Goal: Transaction & Acquisition: Purchase product/service

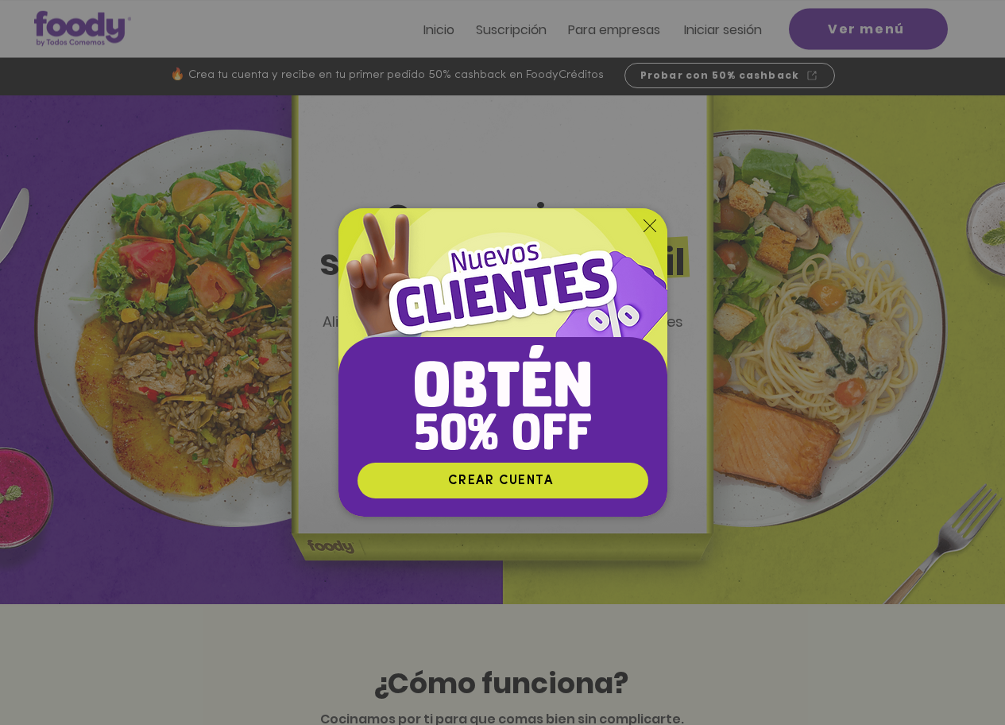
click at [649, 224] on icon "Volver al sitio" at bounding box center [650, 225] width 13 height 13
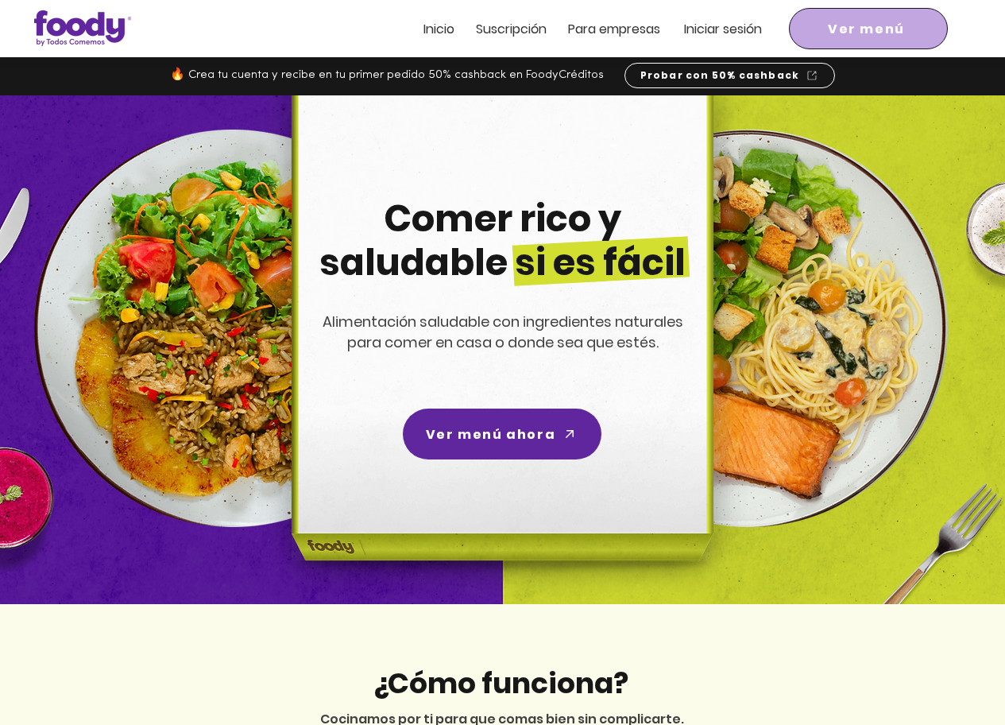
click at [864, 17] on span "Ver menú" at bounding box center [868, 28] width 153 height 35
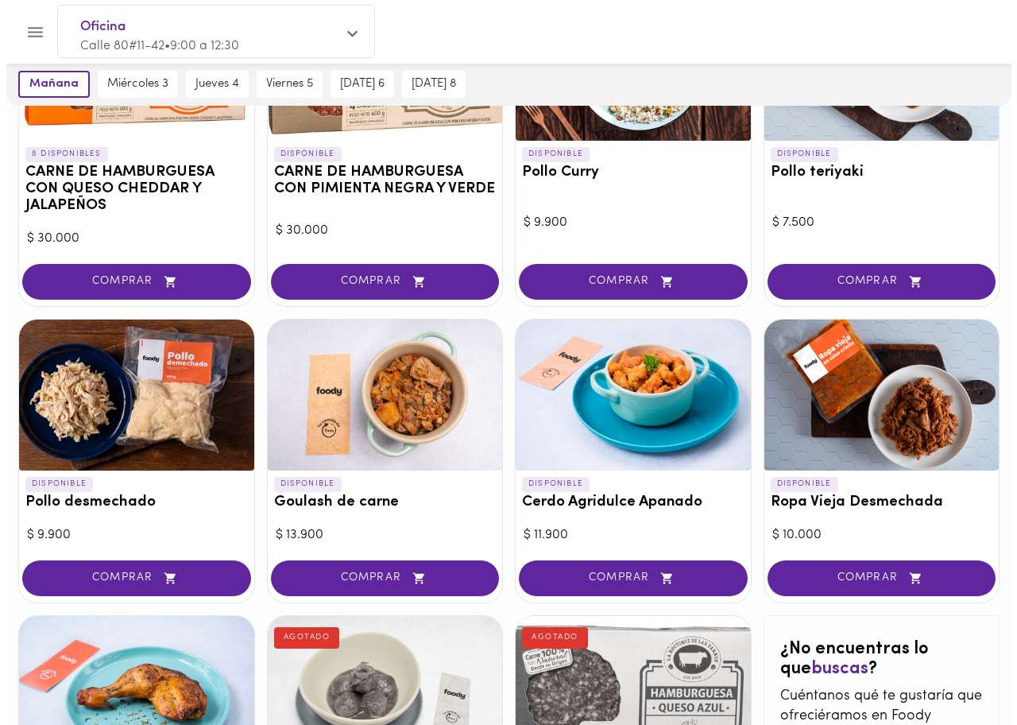
scroll to position [304, 0]
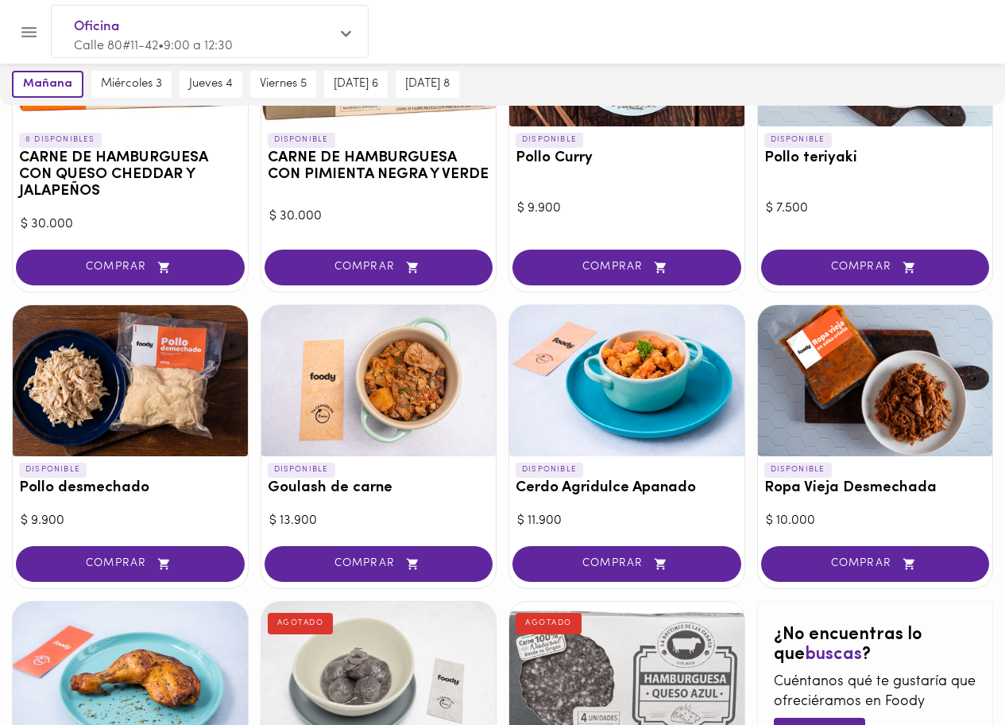
click at [917, 360] on div at bounding box center [875, 380] width 235 height 151
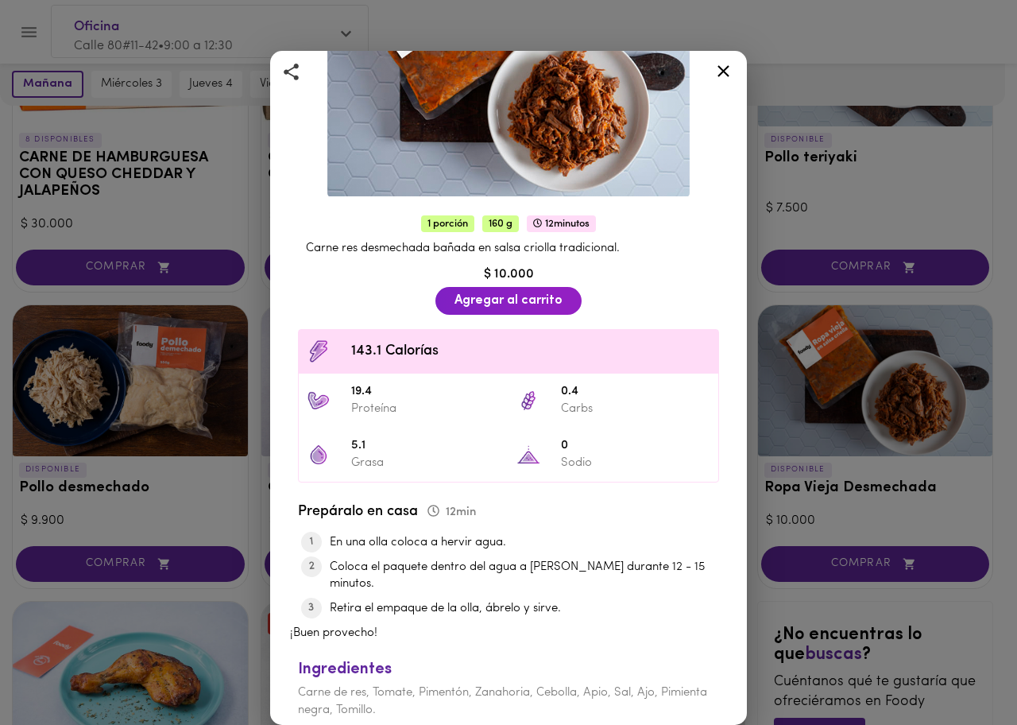
scroll to position [184, 0]
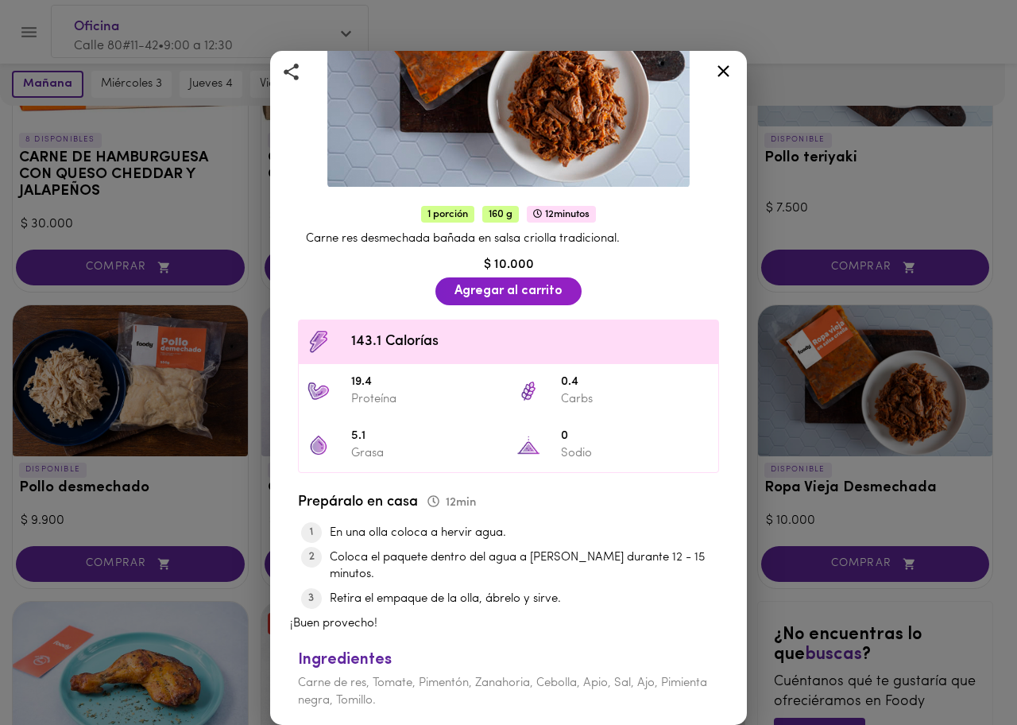
click at [719, 75] on icon at bounding box center [724, 71] width 12 height 12
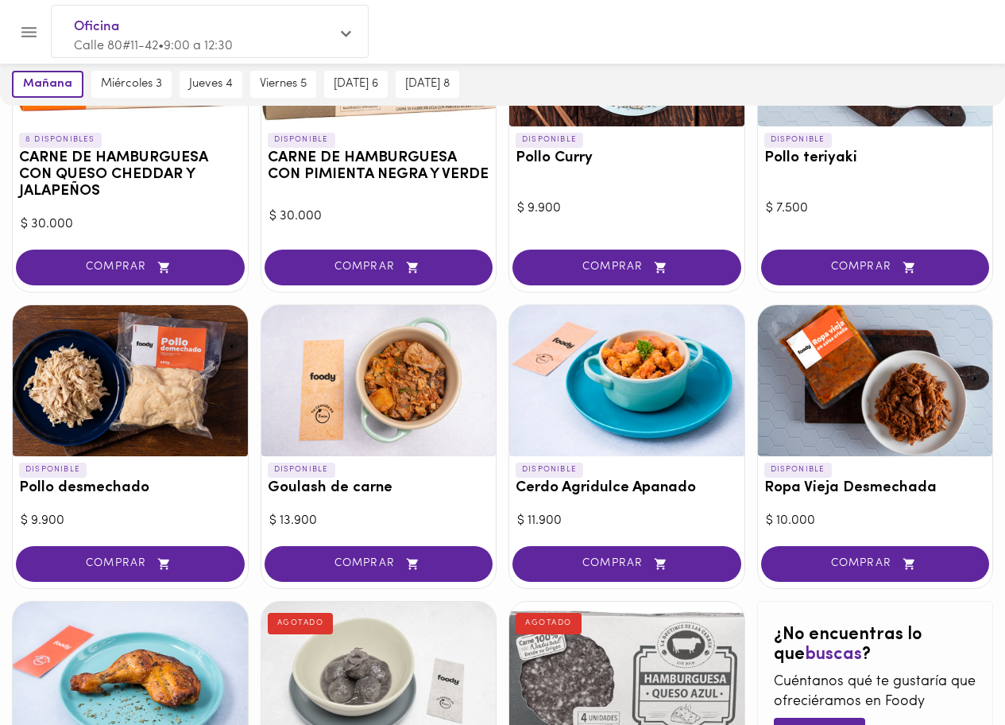
click at [130, 616] on div at bounding box center [130, 677] width 235 height 151
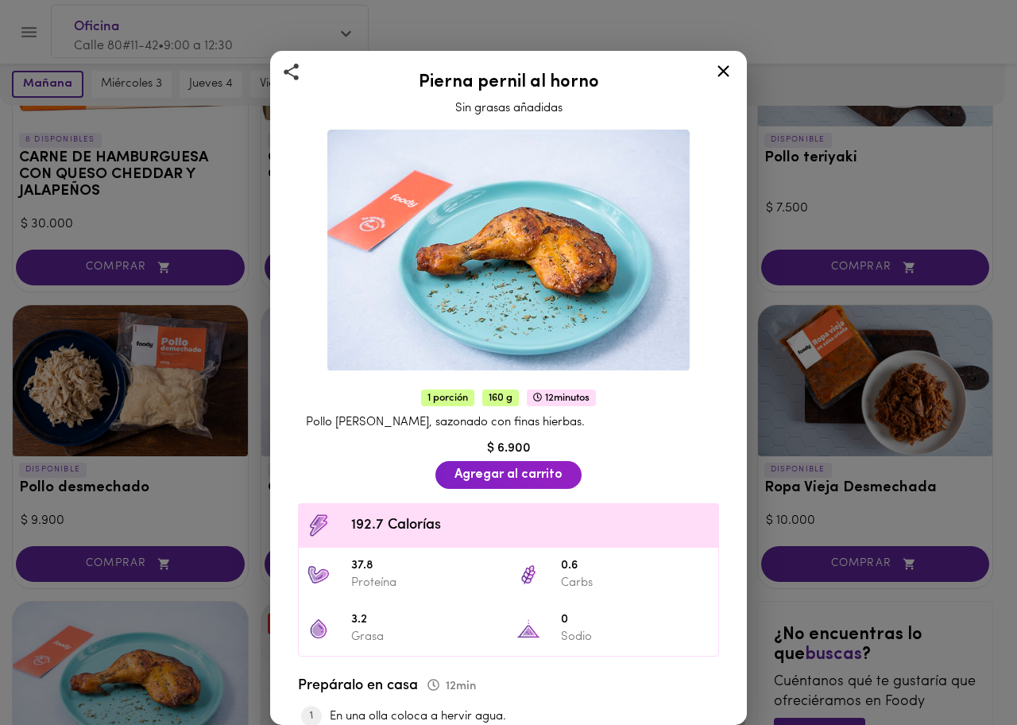
click at [866, 447] on div "Pierna pernil al horno Sin grasas añadidas 1 porción 160 g 12 minutos Pollo pie…" at bounding box center [508, 362] width 1017 height 725
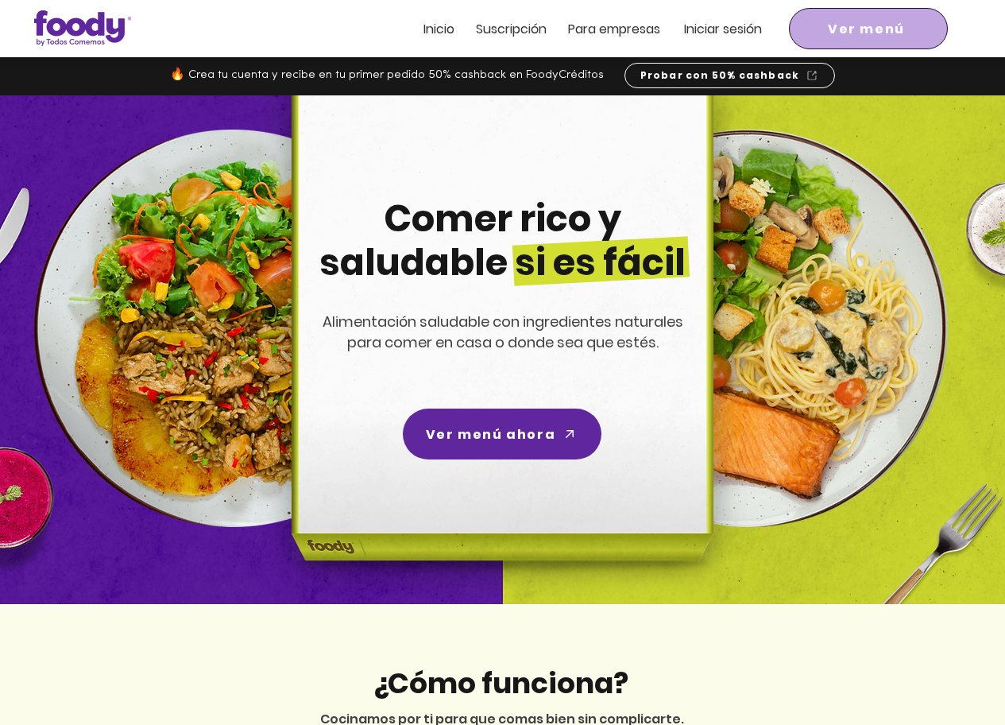
click at [922, 31] on span "Ver menú" at bounding box center [868, 28] width 153 height 35
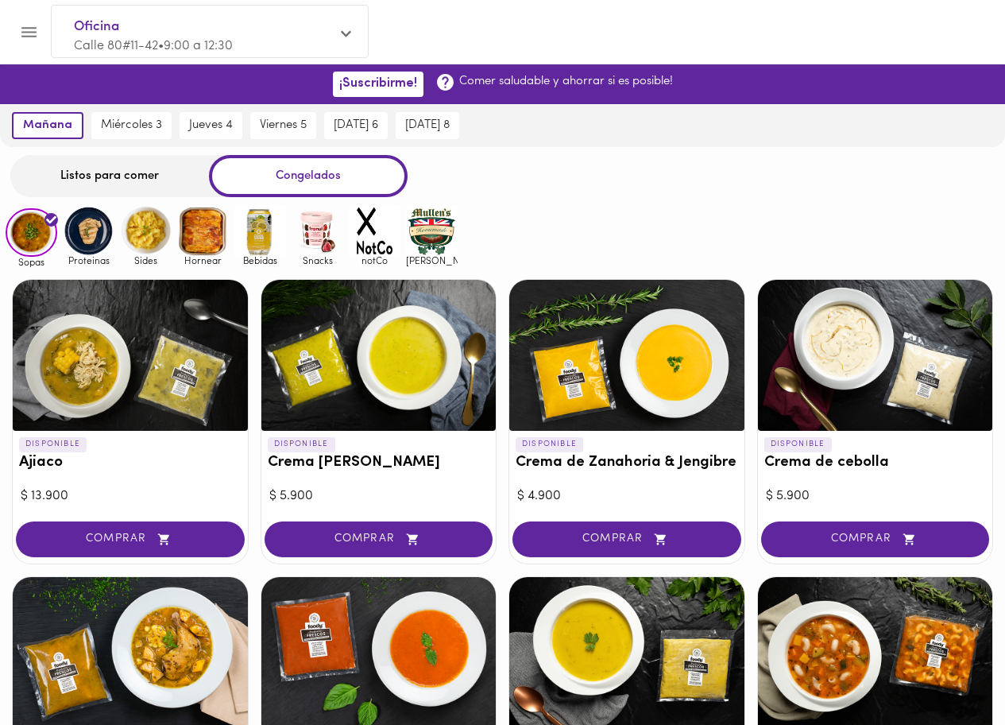
click at [92, 246] on img at bounding box center [89, 231] width 52 height 52
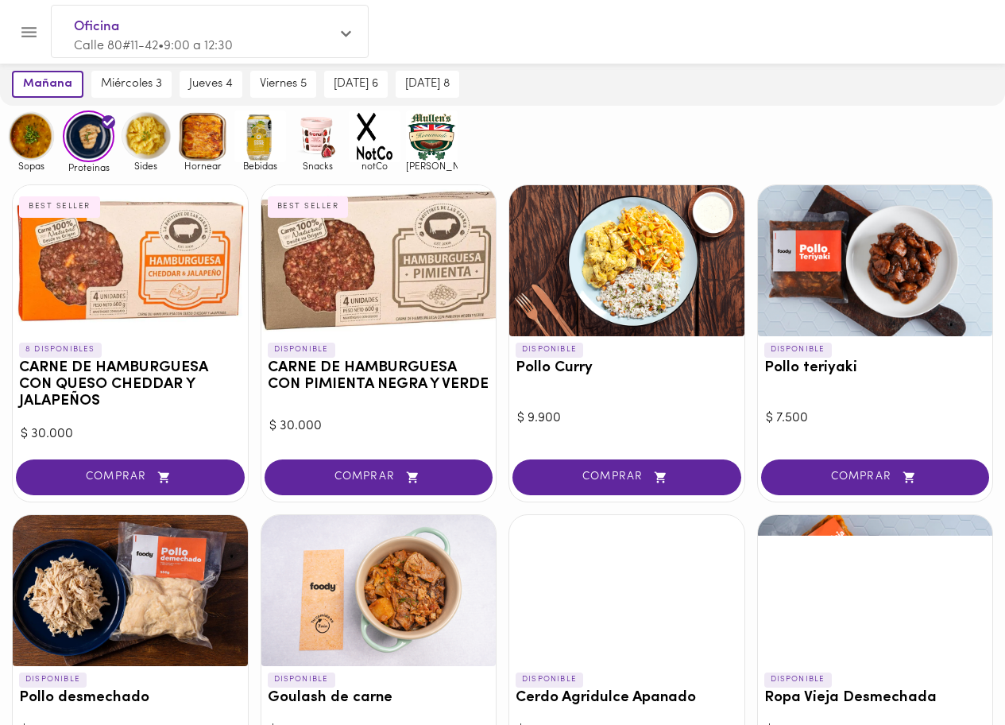
scroll to position [87, 0]
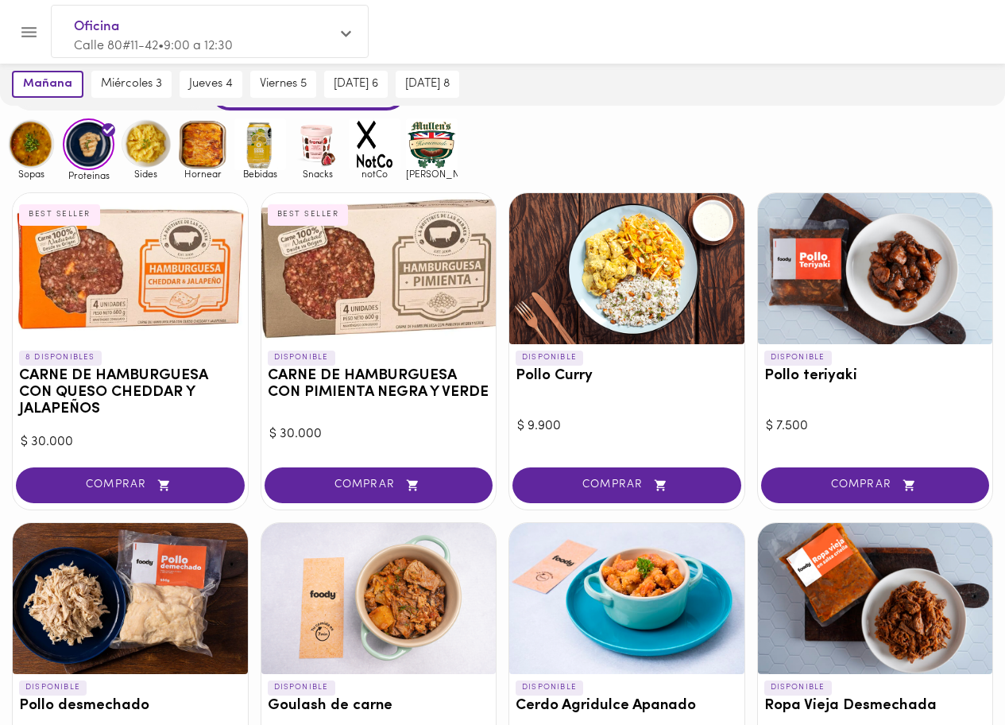
click at [16, 150] on img at bounding box center [32, 144] width 52 height 52
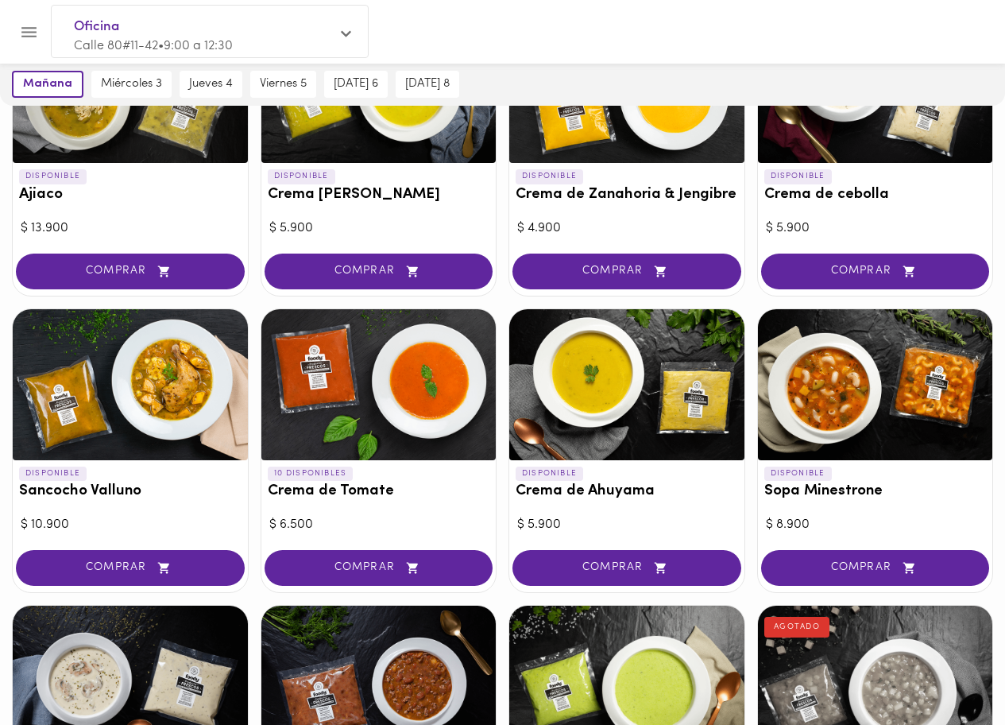
scroll to position [283, 0]
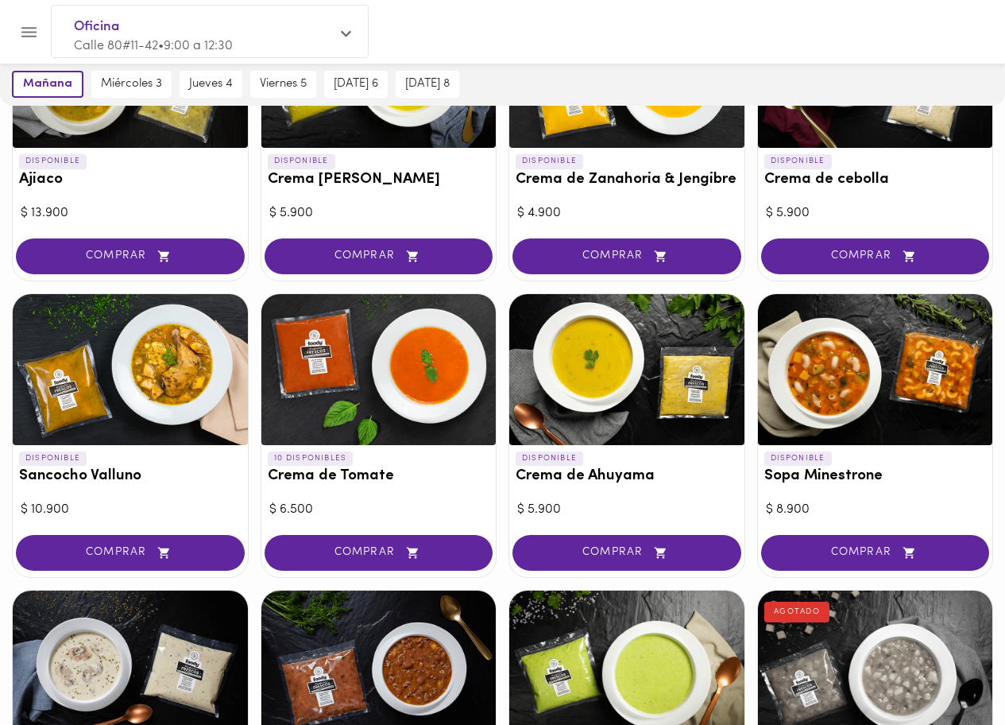
click at [852, 382] on div at bounding box center [875, 369] width 235 height 151
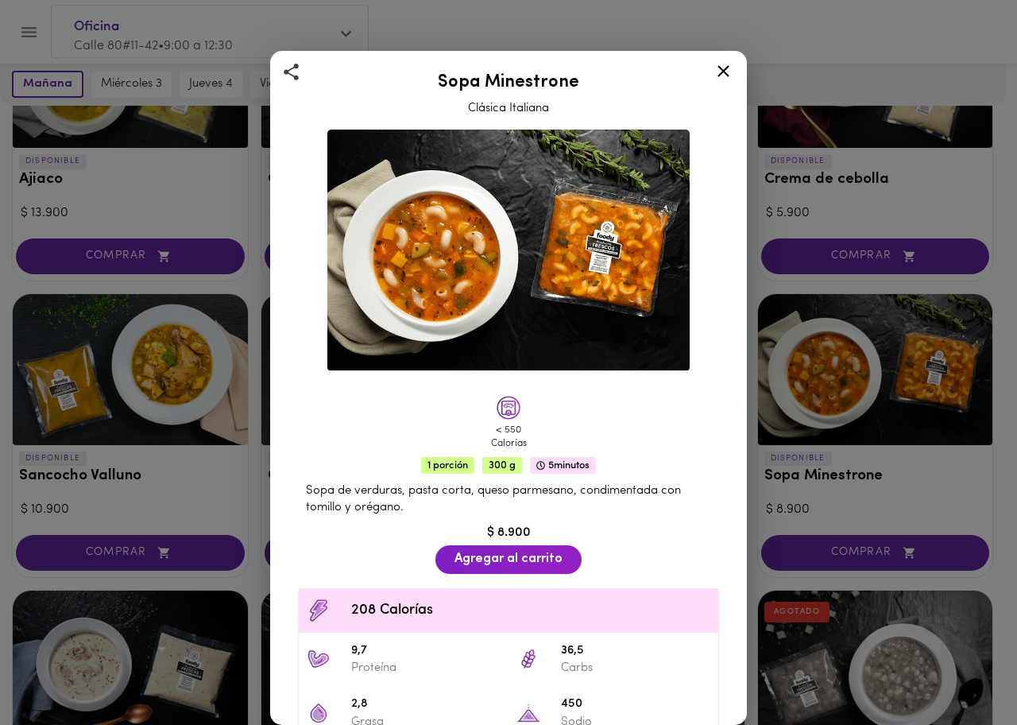
click at [723, 80] on icon at bounding box center [724, 71] width 20 height 20
